Goal: Transaction & Acquisition: Purchase product/service

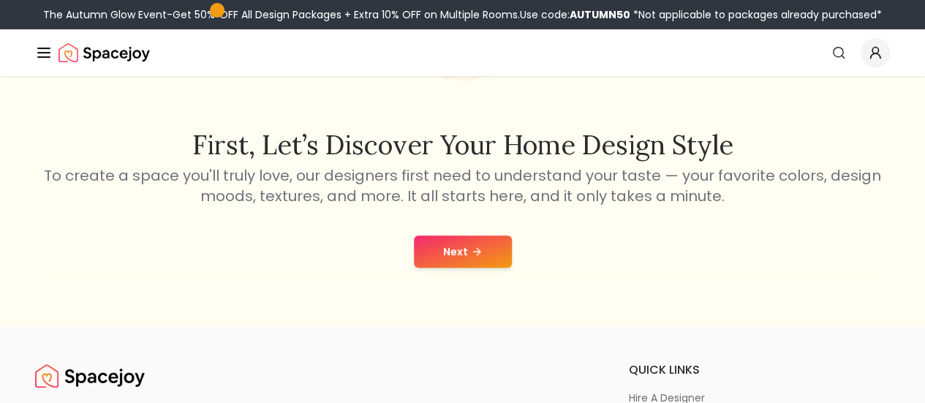
scroll to position [219, 0]
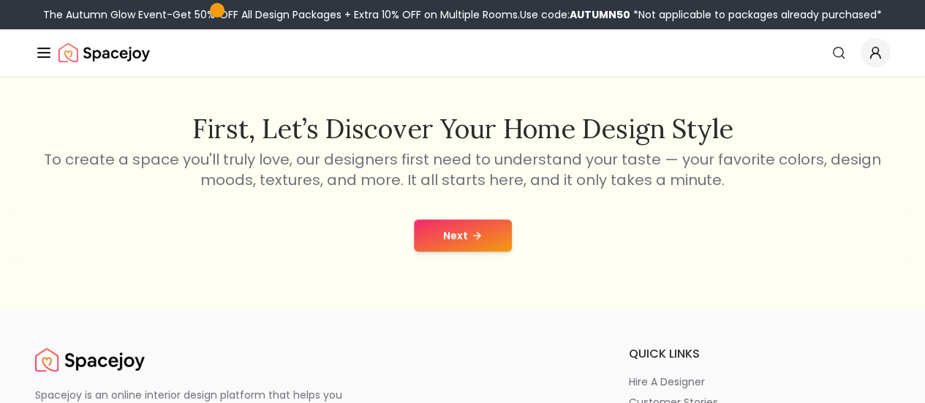
click at [471, 227] on button "Next" at bounding box center [463, 235] width 98 height 32
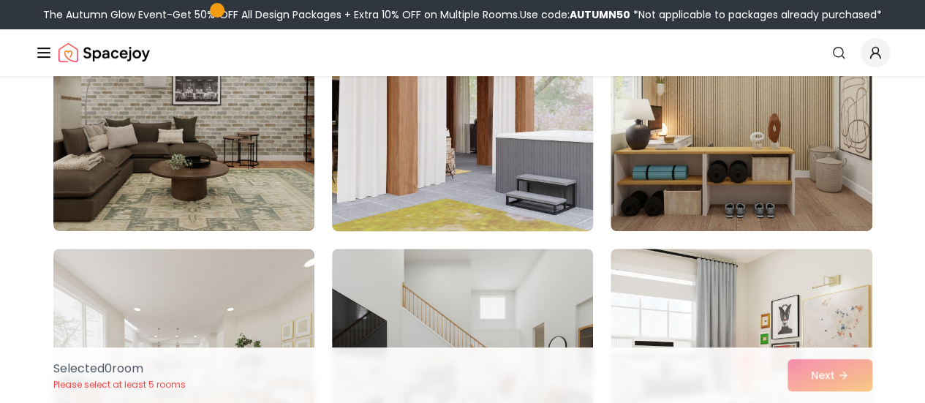
scroll to position [219, 0]
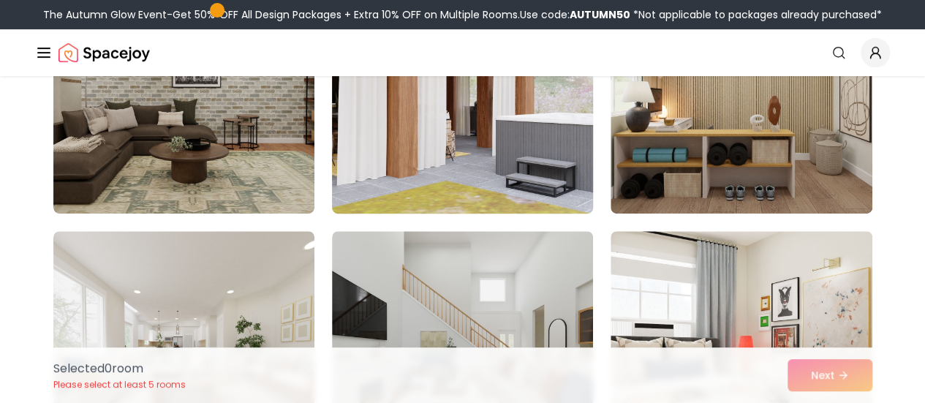
click at [431, 170] on img at bounding box center [462, 97] width 274 height 246
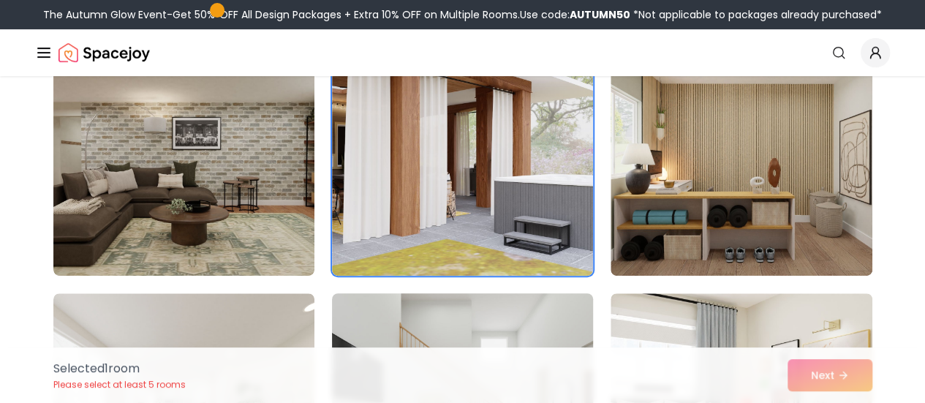
scroll to position [73, 0]
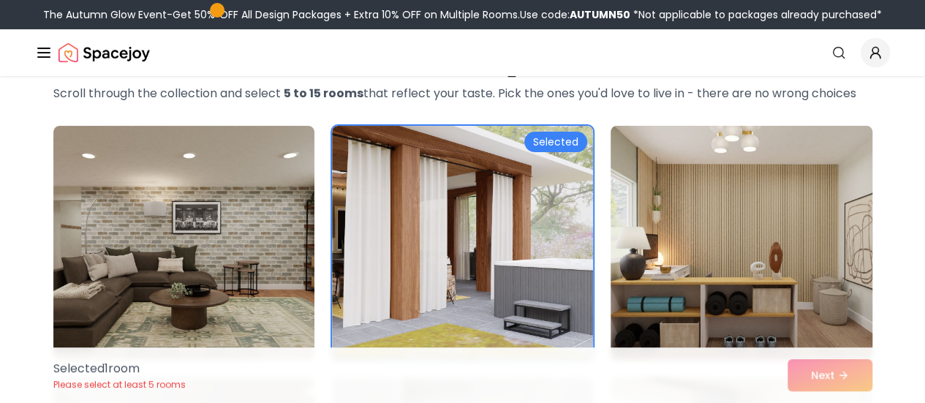
click at [692, 189] on img at bounding box center [741, 243] width 274 height 246
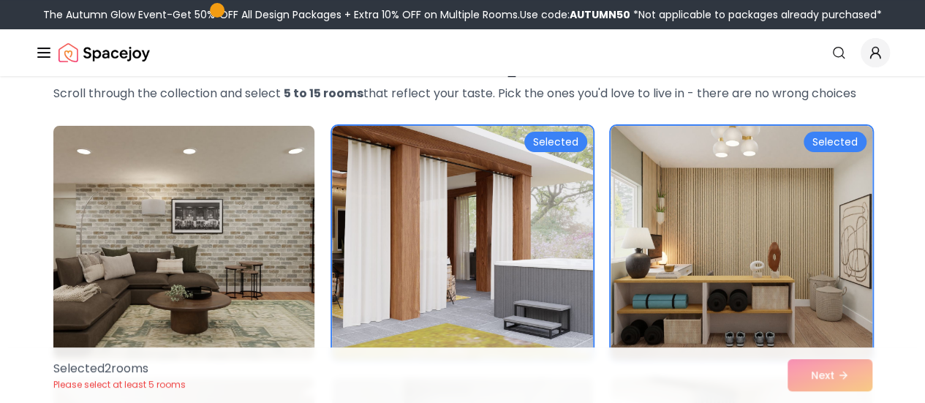
click at [169, 243] on img at bounding box center [184, 243] width 274 height 246
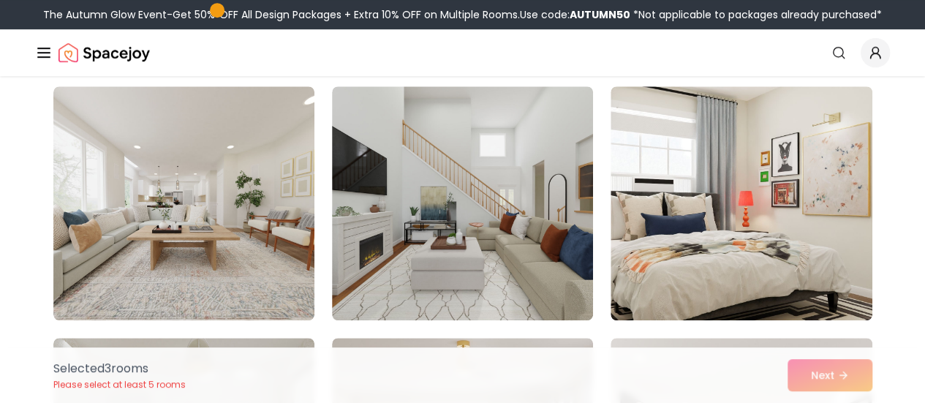
scroll to position [366, 0]
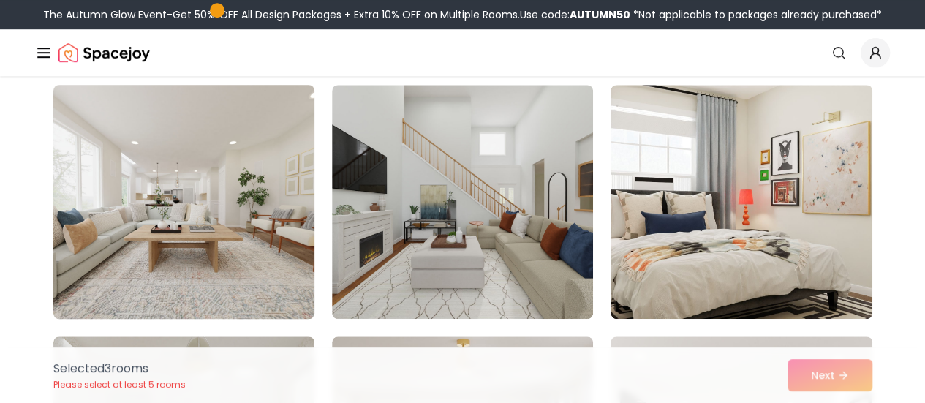
click at [243, 231] on img at bounding box center [184, 202] width 274 height 246
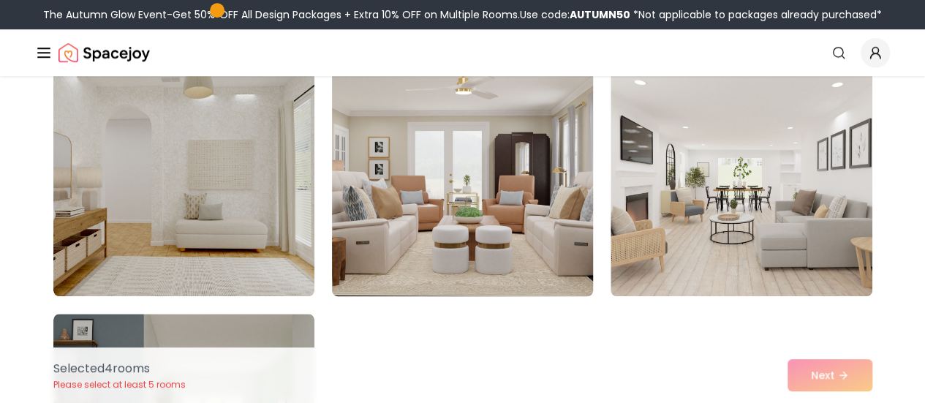
scroll to position [658, 0]
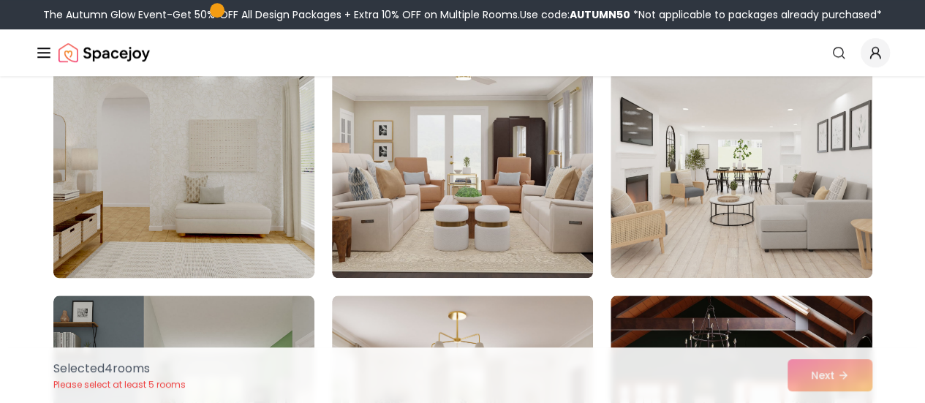
click at [192, 188] on img at bounding box center [184, 161] width 274 height 246
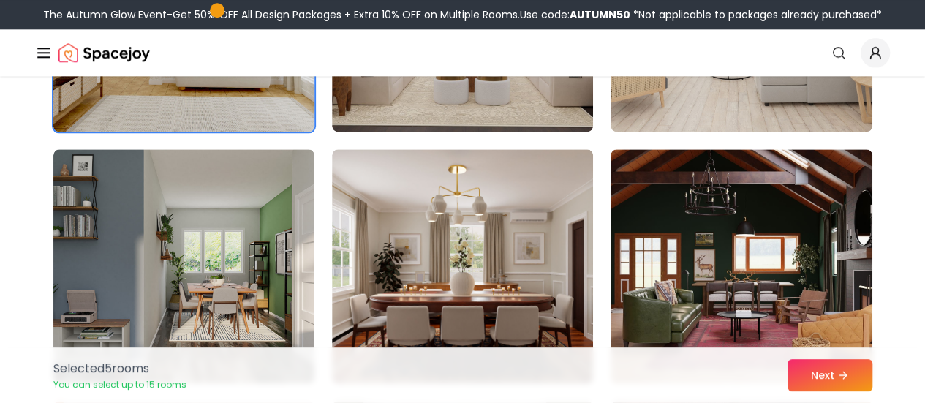
scroll to position [877, 0]
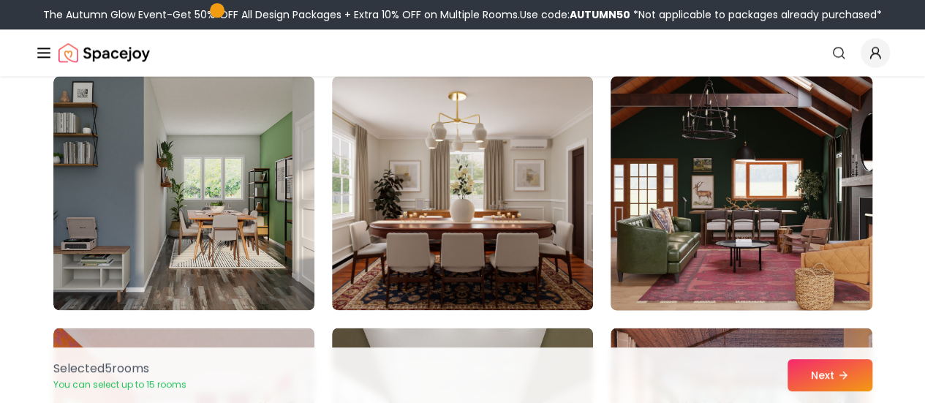
click at [773, 214] on img at bounding box center [741, 193] width 274 height 246
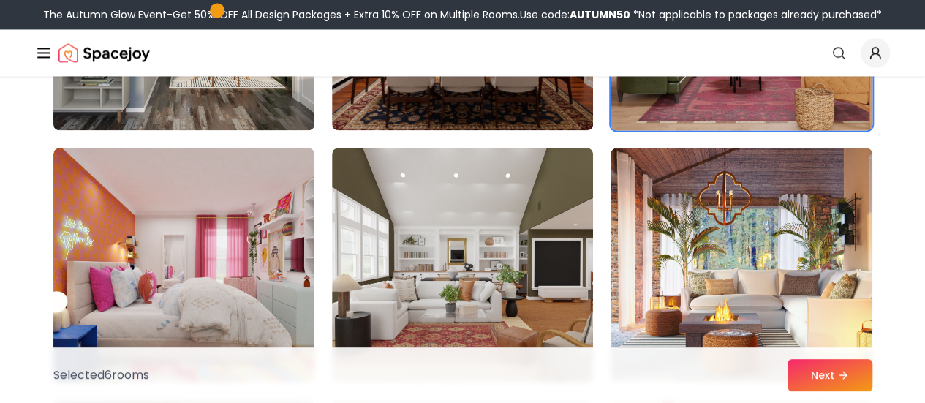
scroll to position [1097, 0]
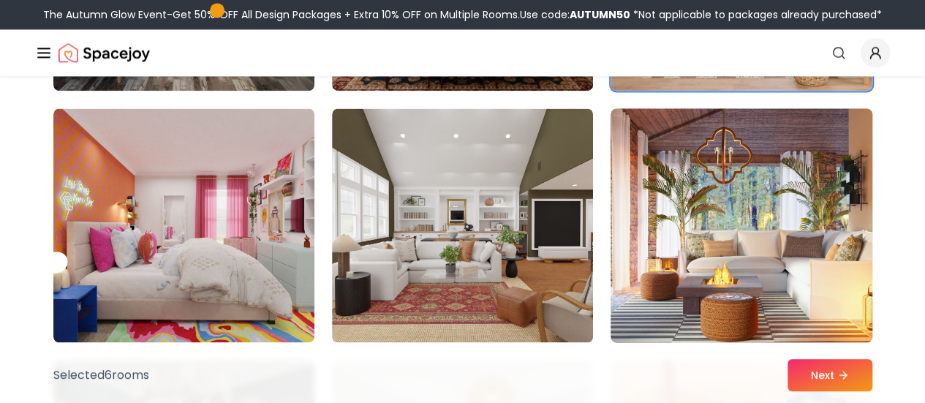
click at [681, 219] on img at bounding box center [741, 225] width 274 height 246
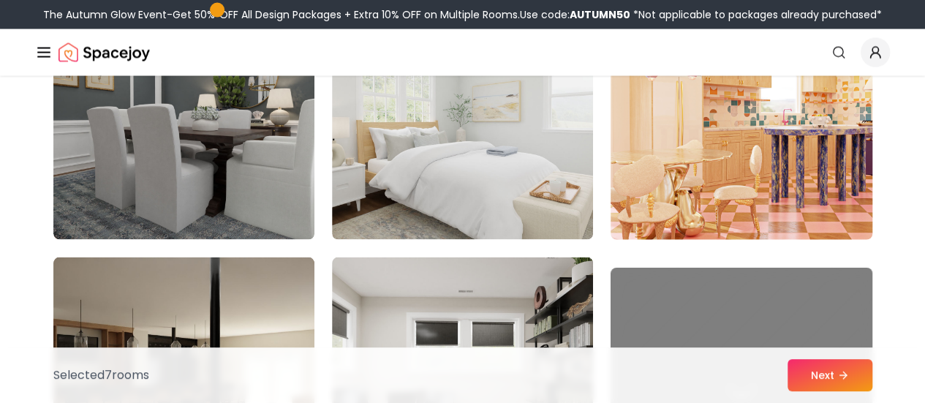
scroll to position [1535, 0]
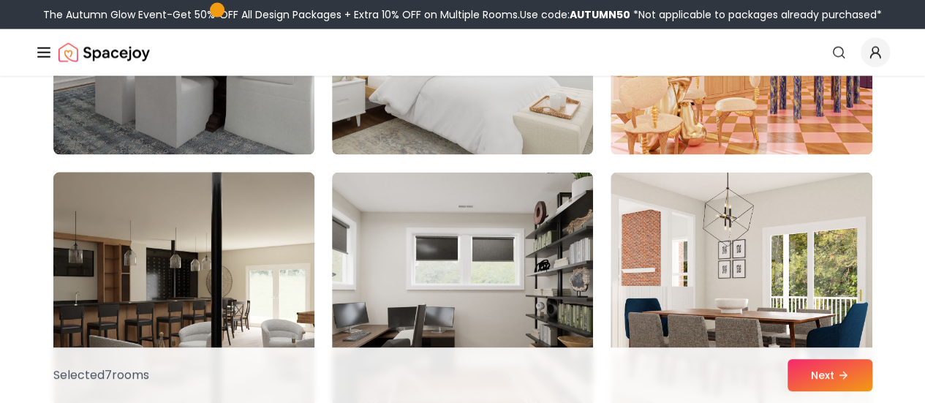
click at [243, 271] on img at bounding box center [184, 290] width 274 height 246
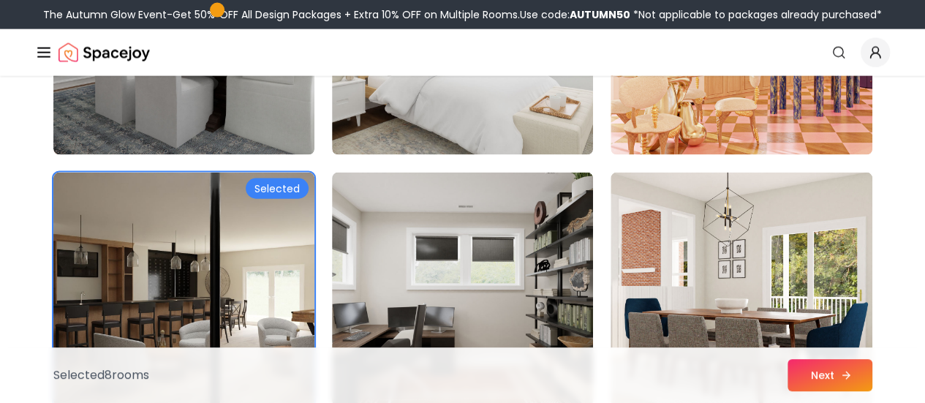
click at [844, 368] on button "Next" at bounding box center [829, 375] width 85 height 32
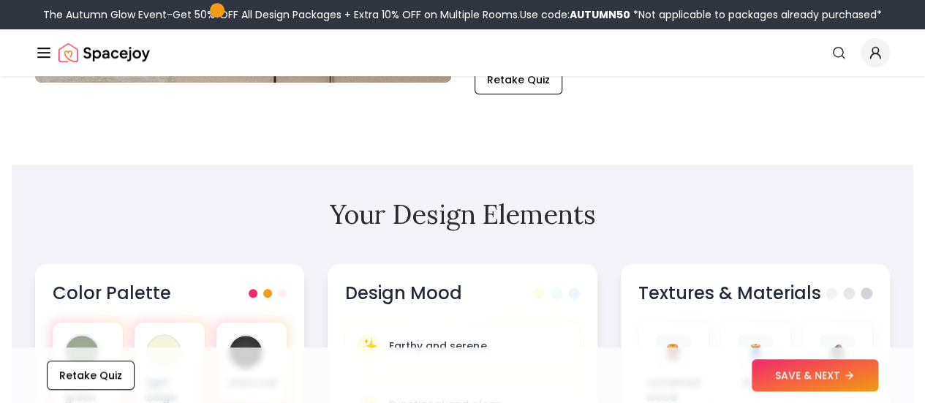
scroll to position [366, 0]
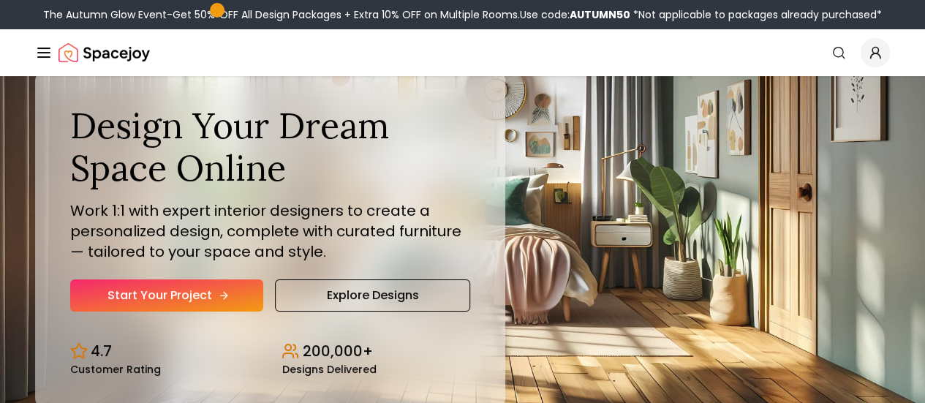
click at [186, 311] on link "Start Your Project" at bounding box center [166, 295] width 193 height 32
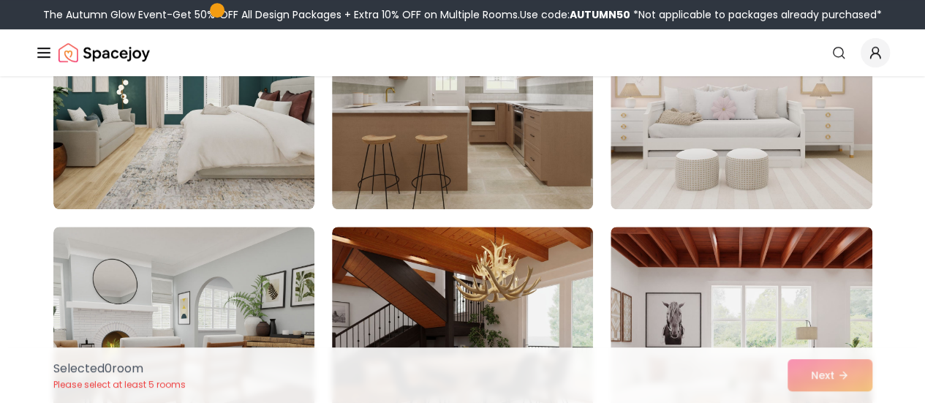
scroll to position [512, 0]
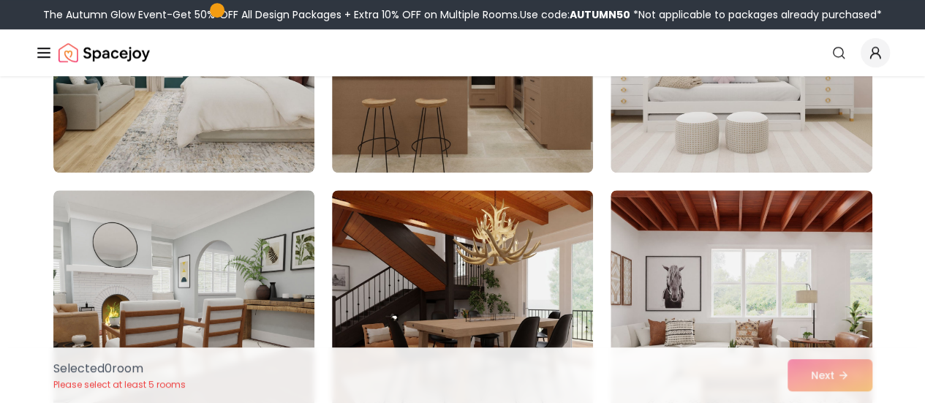
click at [0, 0] on link "Start Your Project" at bounding box center [0, 0] width 0 height 0
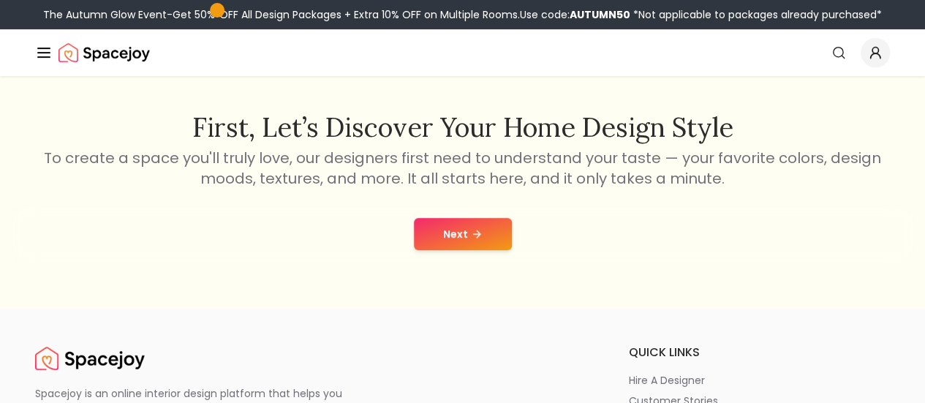
scroll to position [219, 0]
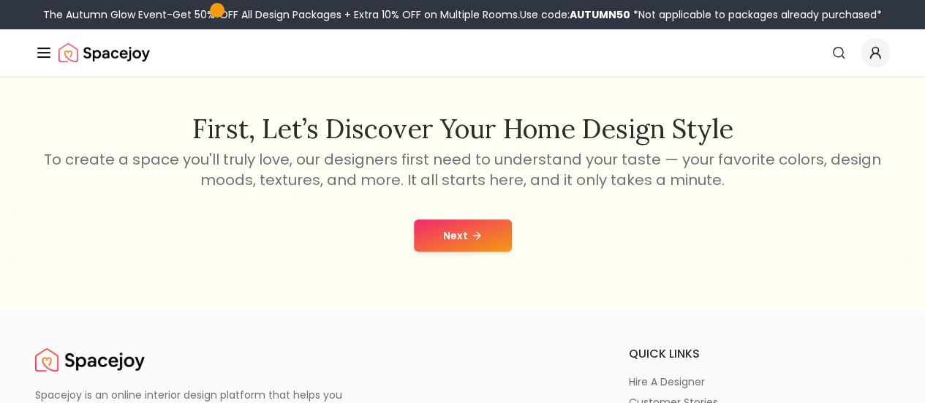
click at [459, 226] on button "Next" at bounding box center [463, 235] width 98 height 32
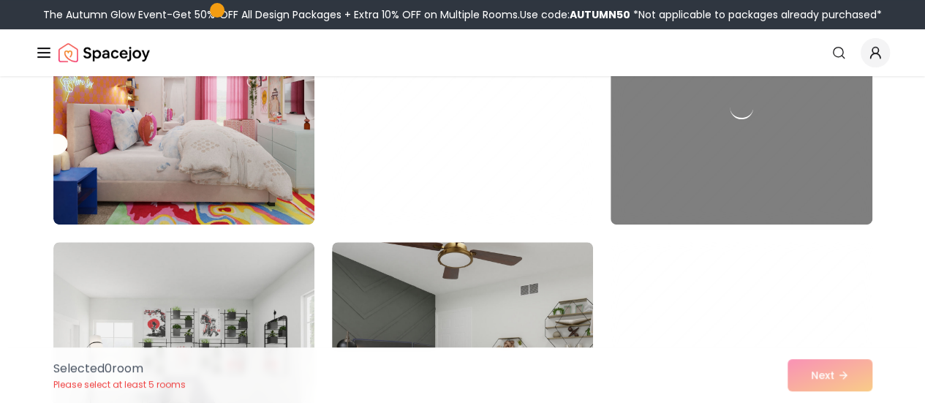
scroll to position [292, 0]
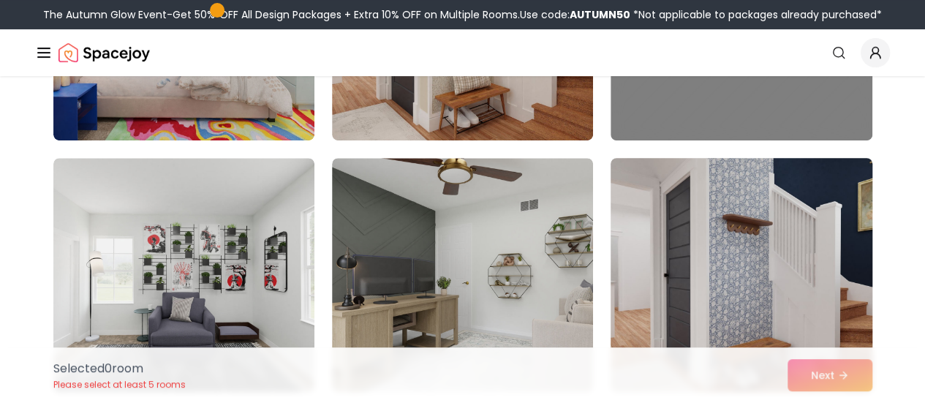
click at [749, 223] on img at bounding box center [741, 275] width 274 height 246
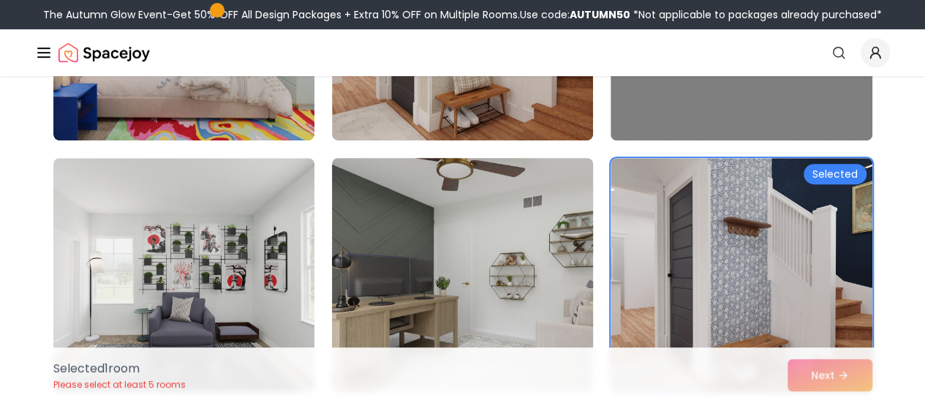
click at [418, 245] on img at bounding box center [462, 275] width 274 height 246
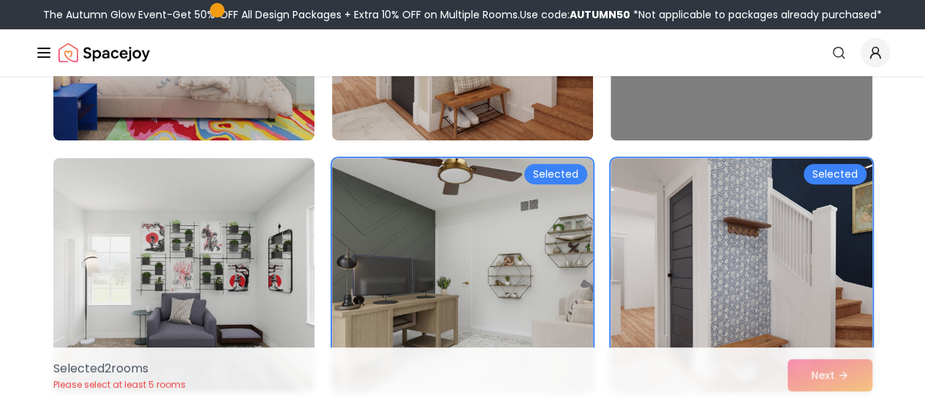
click at [273, 252] on img at bounding box center [184, 275] width 274 height 246
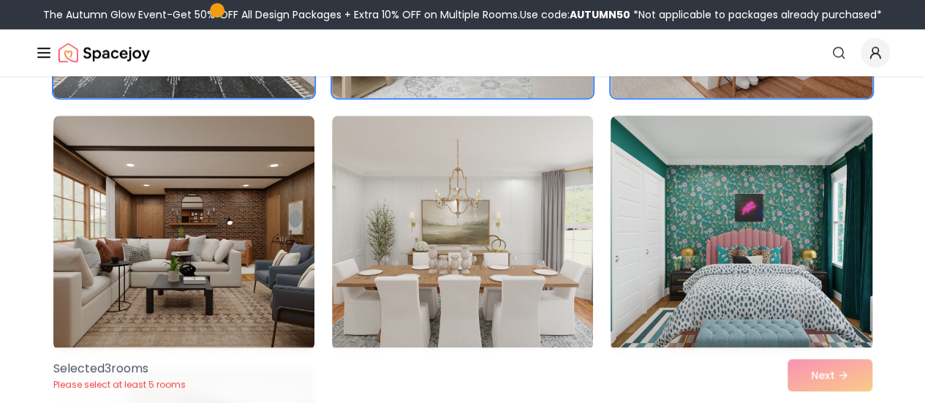
scroll to position [658, 0]
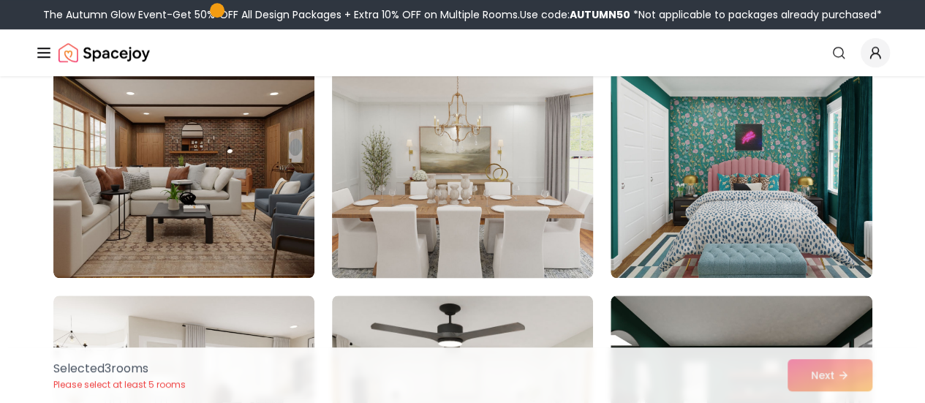
click at [474, 221] on img at bounding box center [462, 161] width 274 height 246
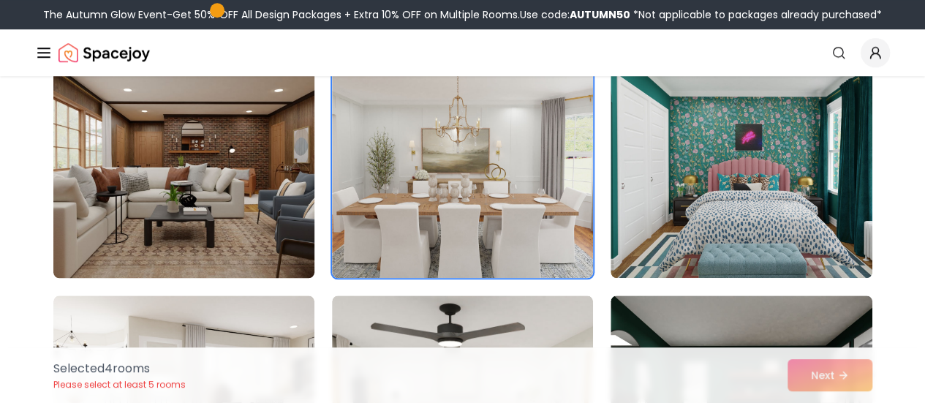
click at [250, 207] on img at bounding box center [184, 161] width 274 height 246
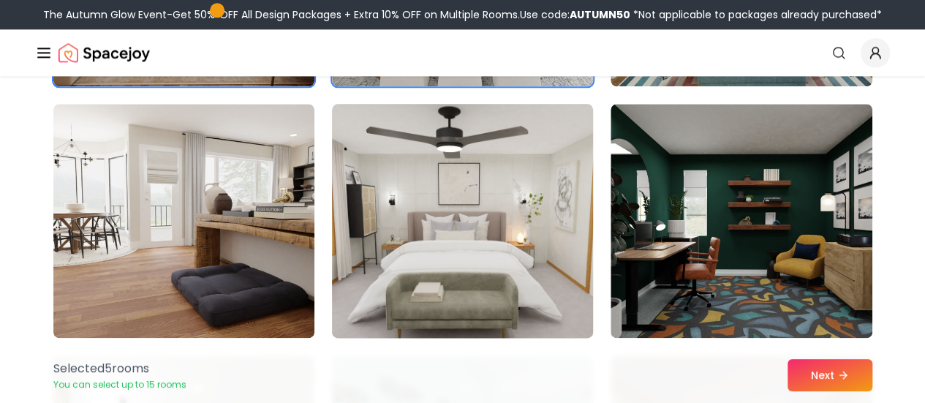
scroll to position [877, 0]
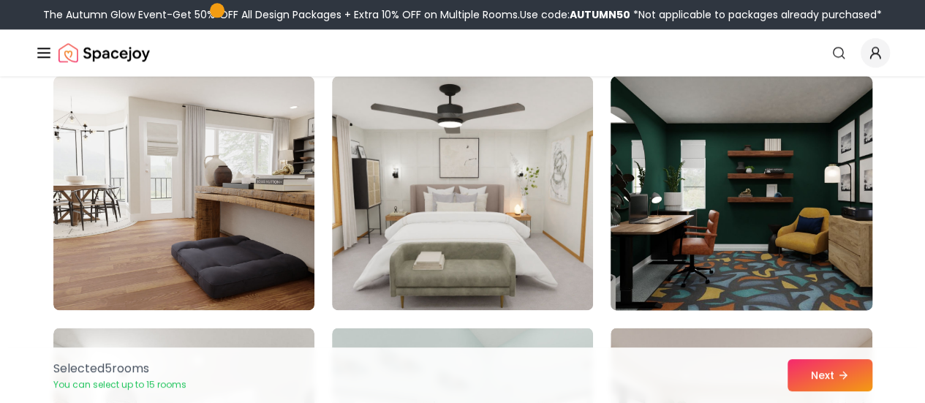
click at [726, 208] on img at bounding box center [741, 193] width 274 height 246
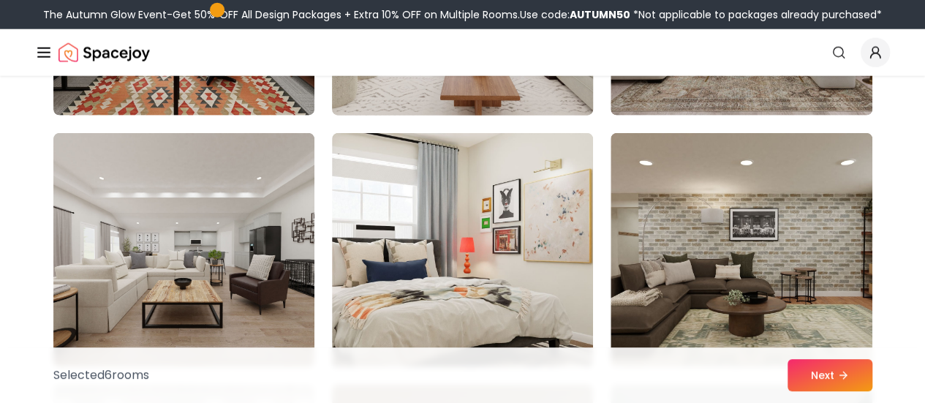
scroll to position [1901, 0]
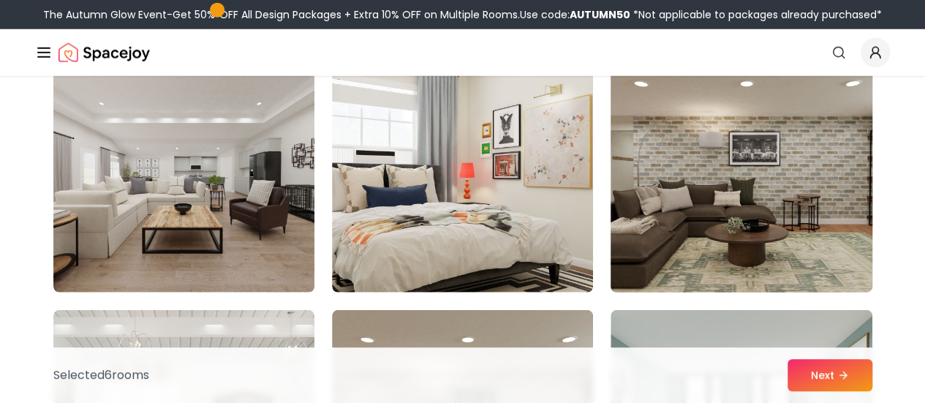
click at [817, 225] on img at bounding box center [741, 176] width 274 height 246
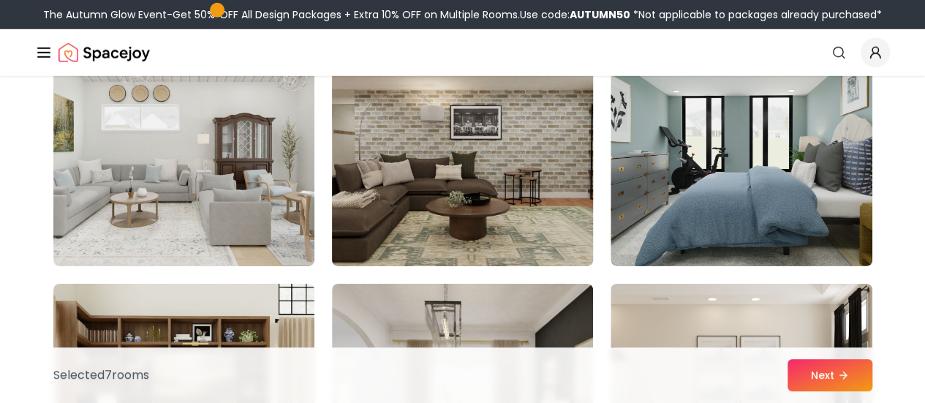
scroll to position [2193, 0]
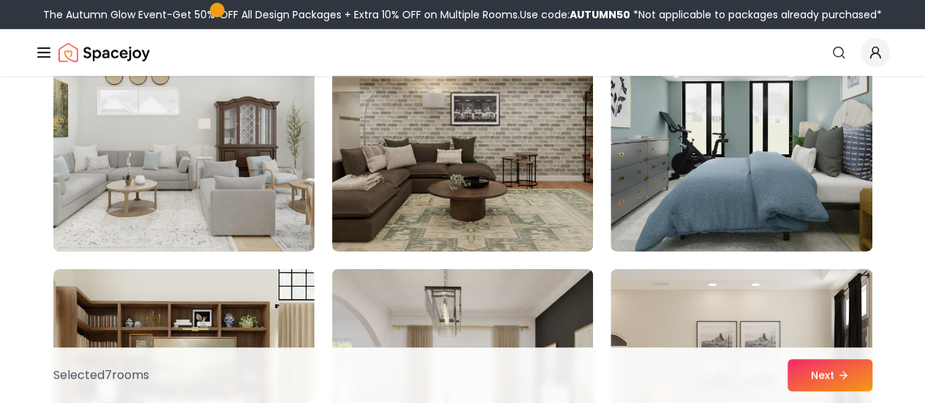
click at [237, 224] on img at bounding box center [184, 135] width 274 height 246
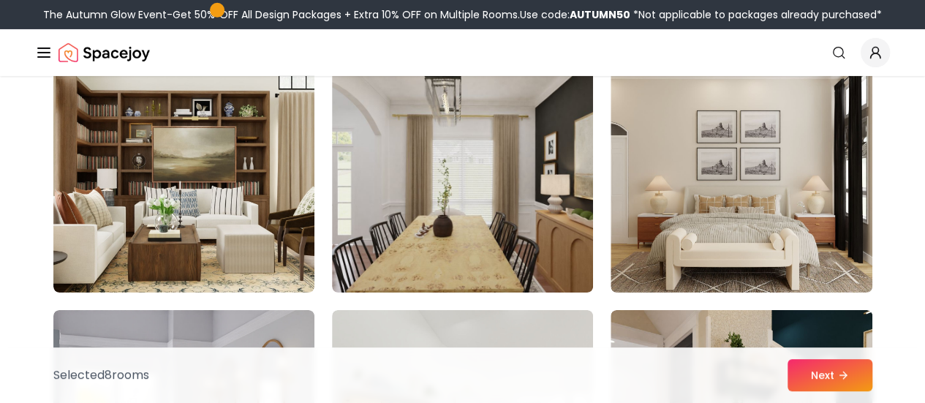
scroll to position [2413, 0]
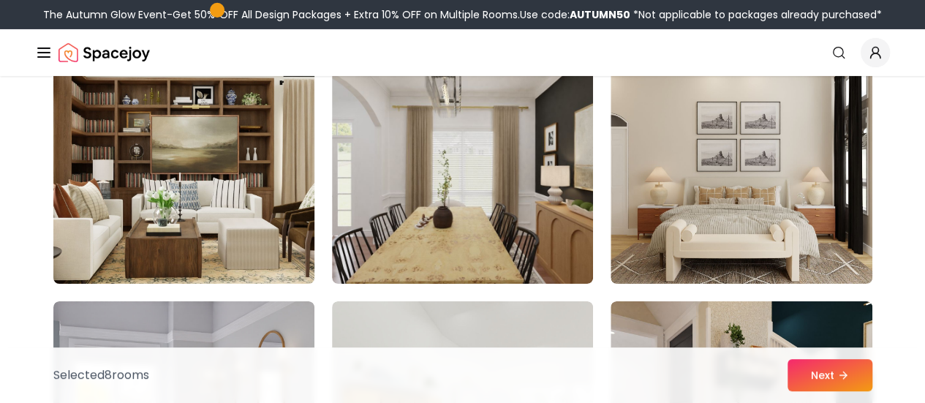
click at [162, 228] on img at bounding box center [184, 167] width 274 height 246
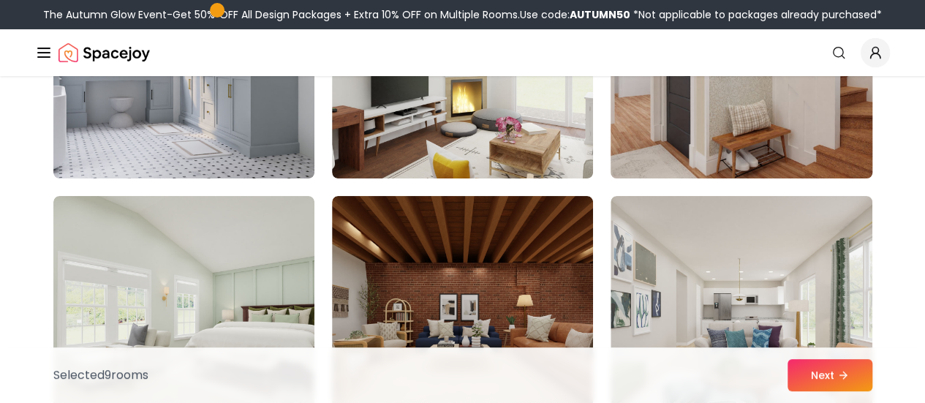
scroll to position [2924, 0]
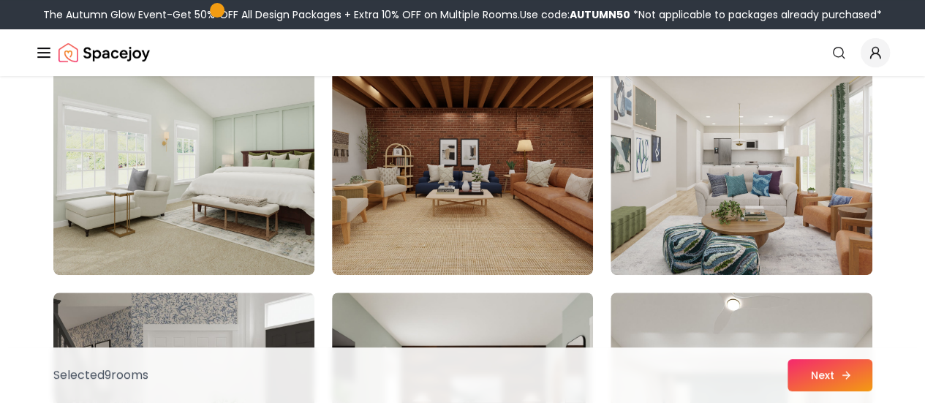
click at [831, 370] on button "Next" at bounding box center [829, 375] width 85 height 32
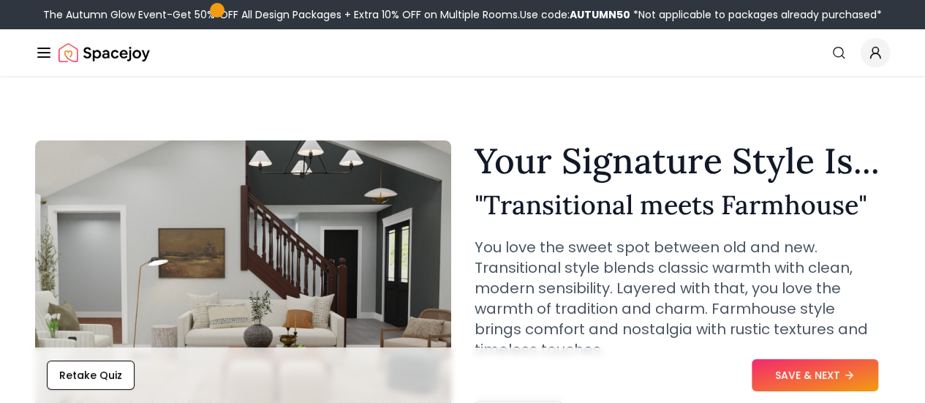
click at [806, 362] on button "SAVE & NEXT" at bounding box center [815, 375] width 126 height 32
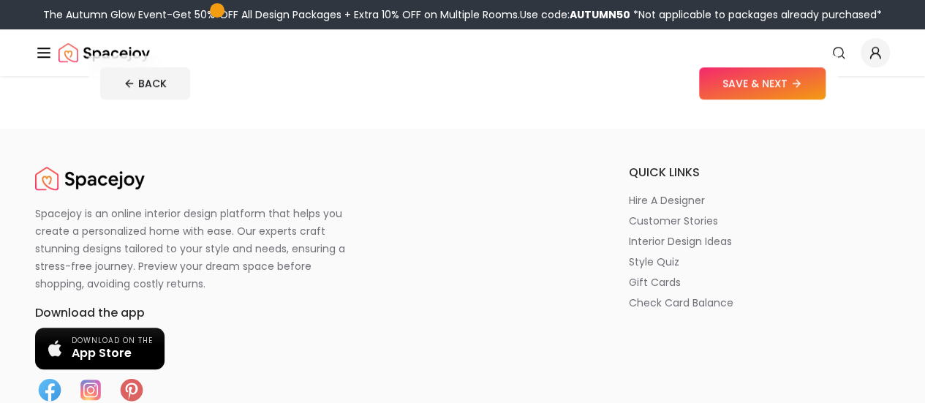
scroll to position [292, 0]
